Goal: Entertainment & Leisure: Consume media (video, audio)

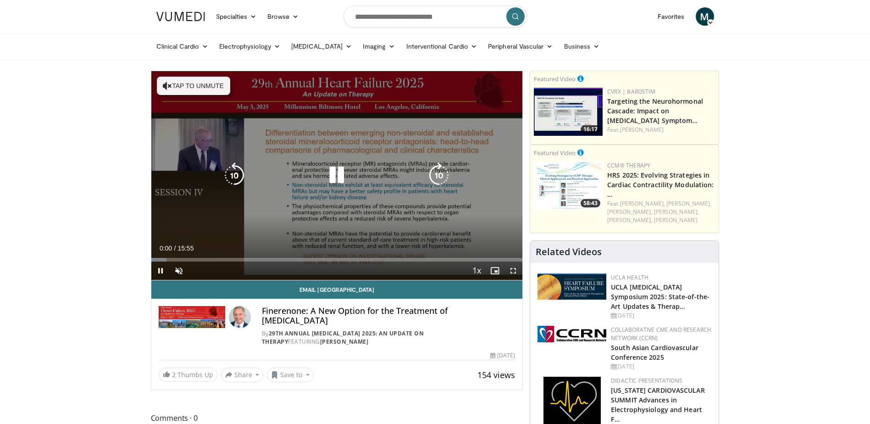
click at [187, 80] on button "Tap to unmute" at bounding box center [193, 86] width 73 height 18
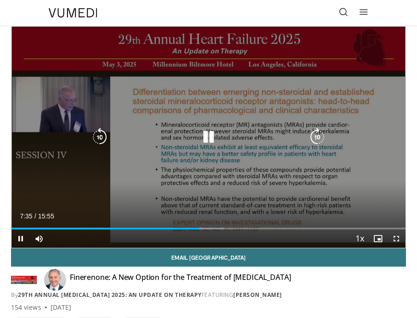
click at [209, 137] on icon "Video Player" at bounding box center [208, 137] width 18 height 18
click at [209, 133] on icon "Video Player" at bounding box center [208, 137] width 18 height 18
